Goal: Task Accomplishment & Management: Use online tool/utility

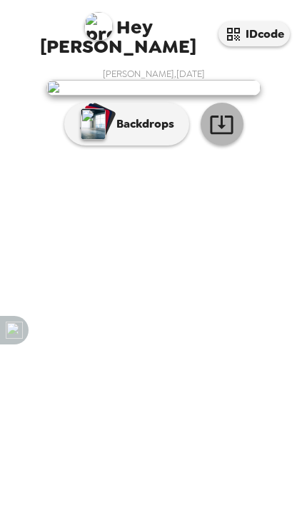
click at [229, 137] on icon "button" at bounding box center [221, 124] width 25 height 25
click at [129, 145] on button "Backdrops" at bounding box center [126, 124] width 125 height 43
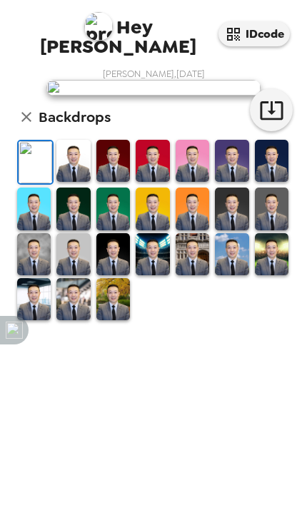
click at [277, 182] on img at bounding box center [272, 161] width 34 height 42
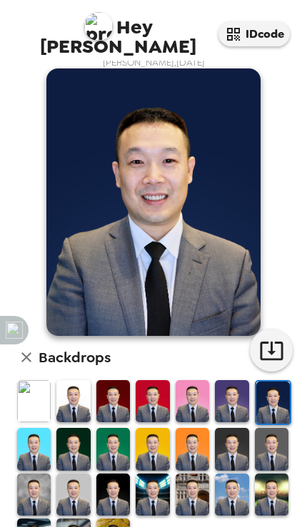
scroll to position [8, 0]
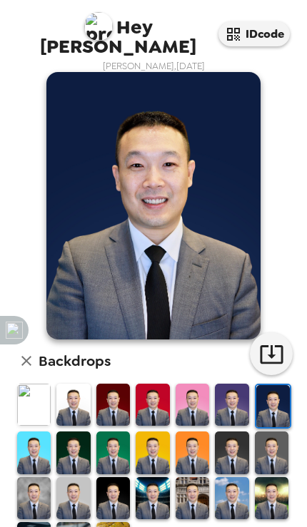
click at [227, 409] on img at bounding box center [232, 405] width 34 height 42
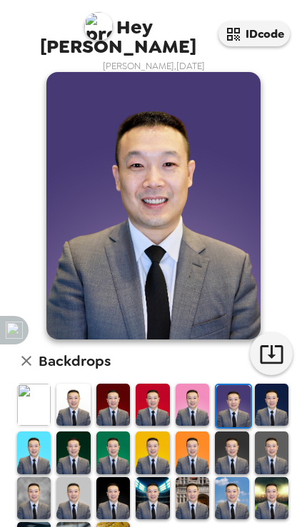
click at [147, 453] on img at bounding box center [152, 452] width 34 height 42
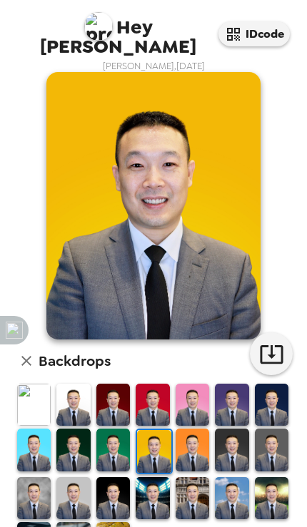
click at [195, 454] on img at bounding box center [192, 449] width 34 height 42
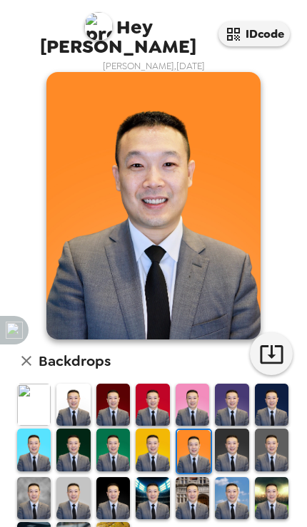
click at [69, 405] on img at bounding box center [73, 405] width 34 height 42
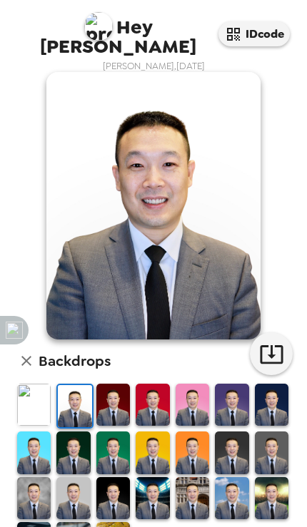
click at [75, 502] on img at bounding box center [73, 498] width 34 height 42
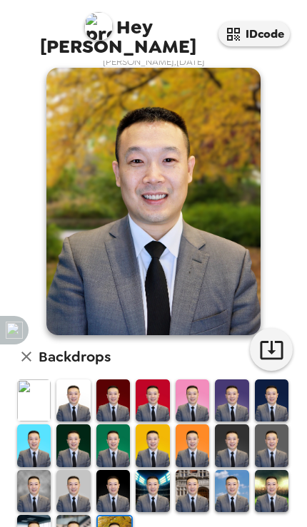
scroll to position [11, 0]
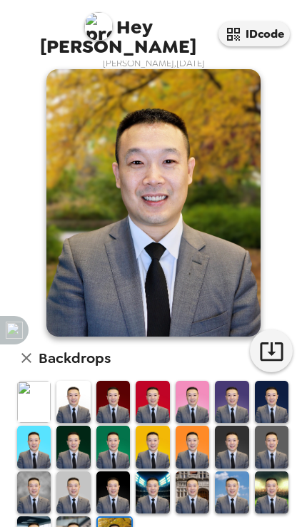
click at [74, 520] on img at bounding box center [73, 537] width 34 height 42
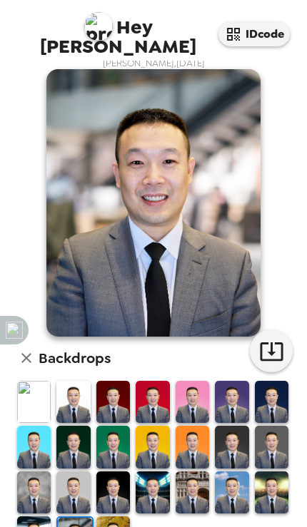
scroll to position [8, 0]
click at [36, 523] on img at bounding box center [34, 537] width 34 height 42
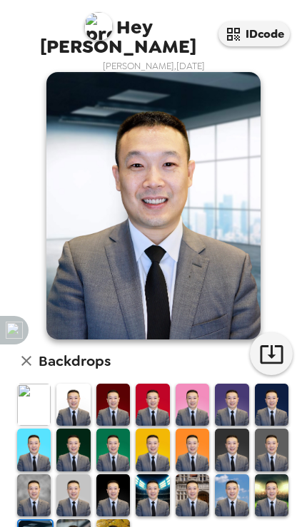
click at [270, 498] on img at bounding box center [272, 495] width 34 height 42
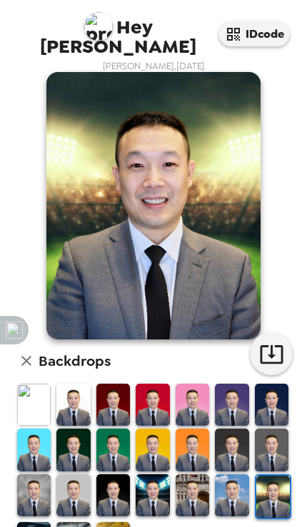
click at [191, 498] on img at bounding box center [192, 495] width 34 height 42
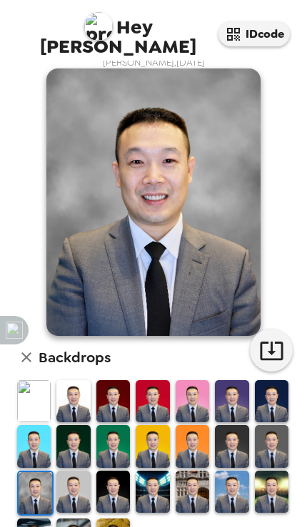
scroll to position [11, 0]
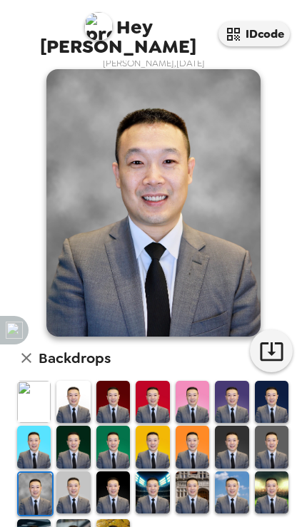
click at [68, 495] on img at bounding box center [73, 492] width 34 height 42
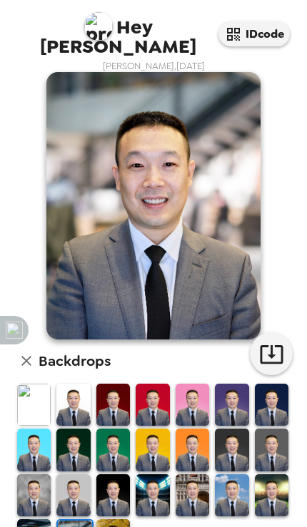
click at [30, 404] on img at bounding box center [34, 405] width 34 height 42
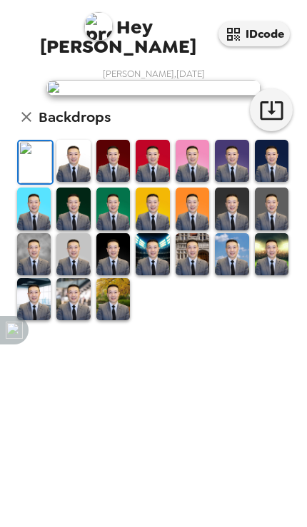
click at [188, 275] on img at bounding box center [192, 254] width 34 height 42
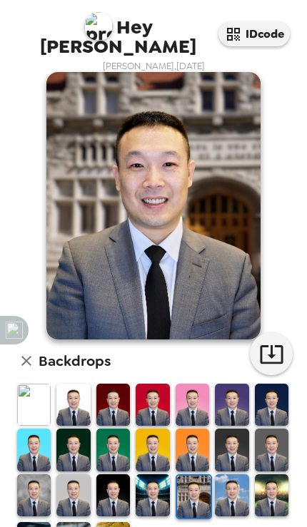
click at [240, 493] on img at bounding box center [232, 495] width 34 height 42
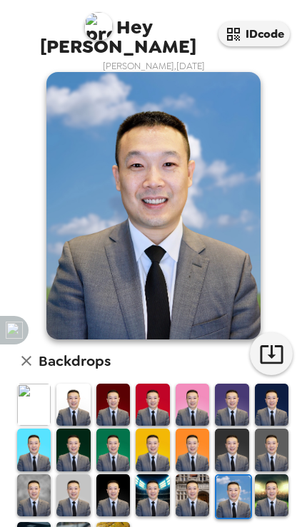
click at [268, 443] on img at bounding box center [272, 449] width 34 height 42
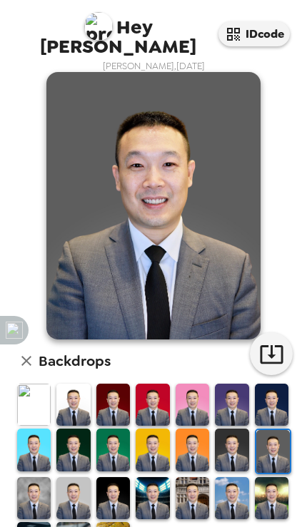
click at [276, 349] on icon "button" at bounding box center [270, 354] width 23 height 19
click at [210, 225] on img at bounding box center [153, 205] width 214 height 267
click at [197, 242] on img at bounding box center [153, 205] width 214 height 267
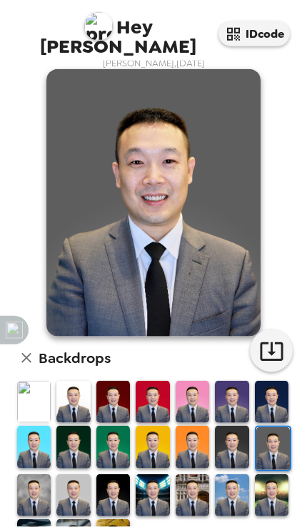
scroll to position [58, 0]
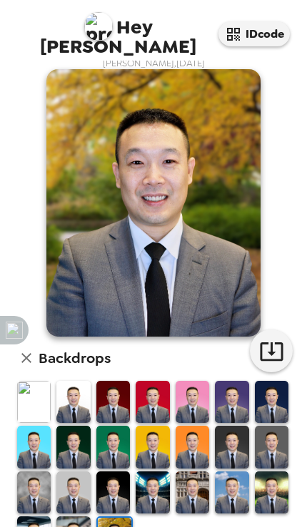
scroll to position [8, 0]
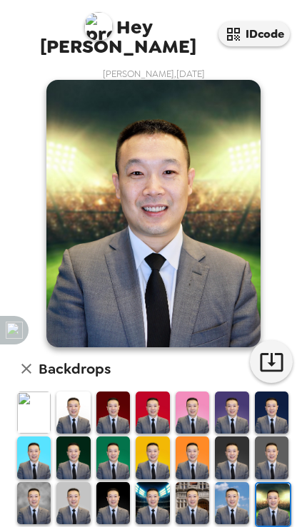
scroll to position [8, 0]
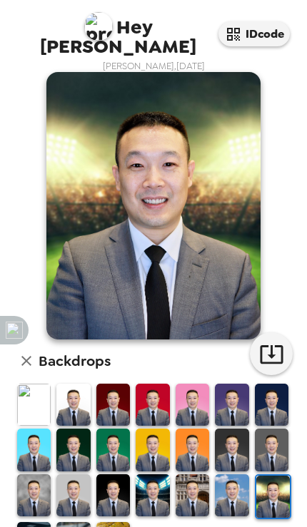
click at [228, 474] on img at bounding box center [232, 495] width 34 height 42
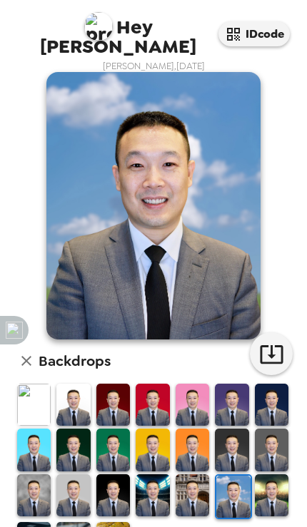
click at [187, 474] on img at bounding box center [192, 495] width 34 height 42
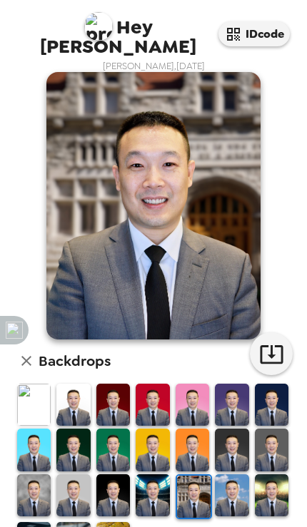
click at [155, 474] on img at bounding box center [152, 495] width 34 height 42
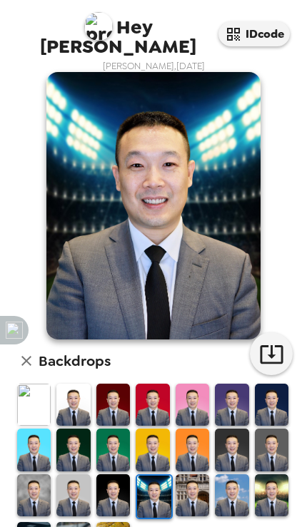
click at [115, 474] on img at bounding box center [113, 495] width 34 height 42
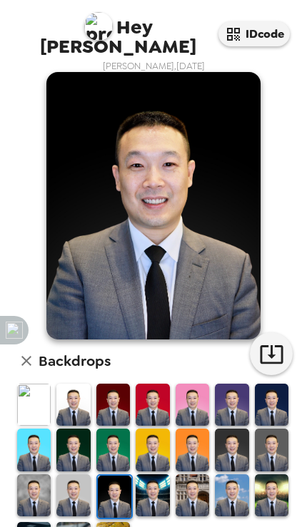
click at [269, 428] on img at bounding box center [272, 449] width 34 height 42
